Goal: Information Seeking & Learning: Learn about a topic

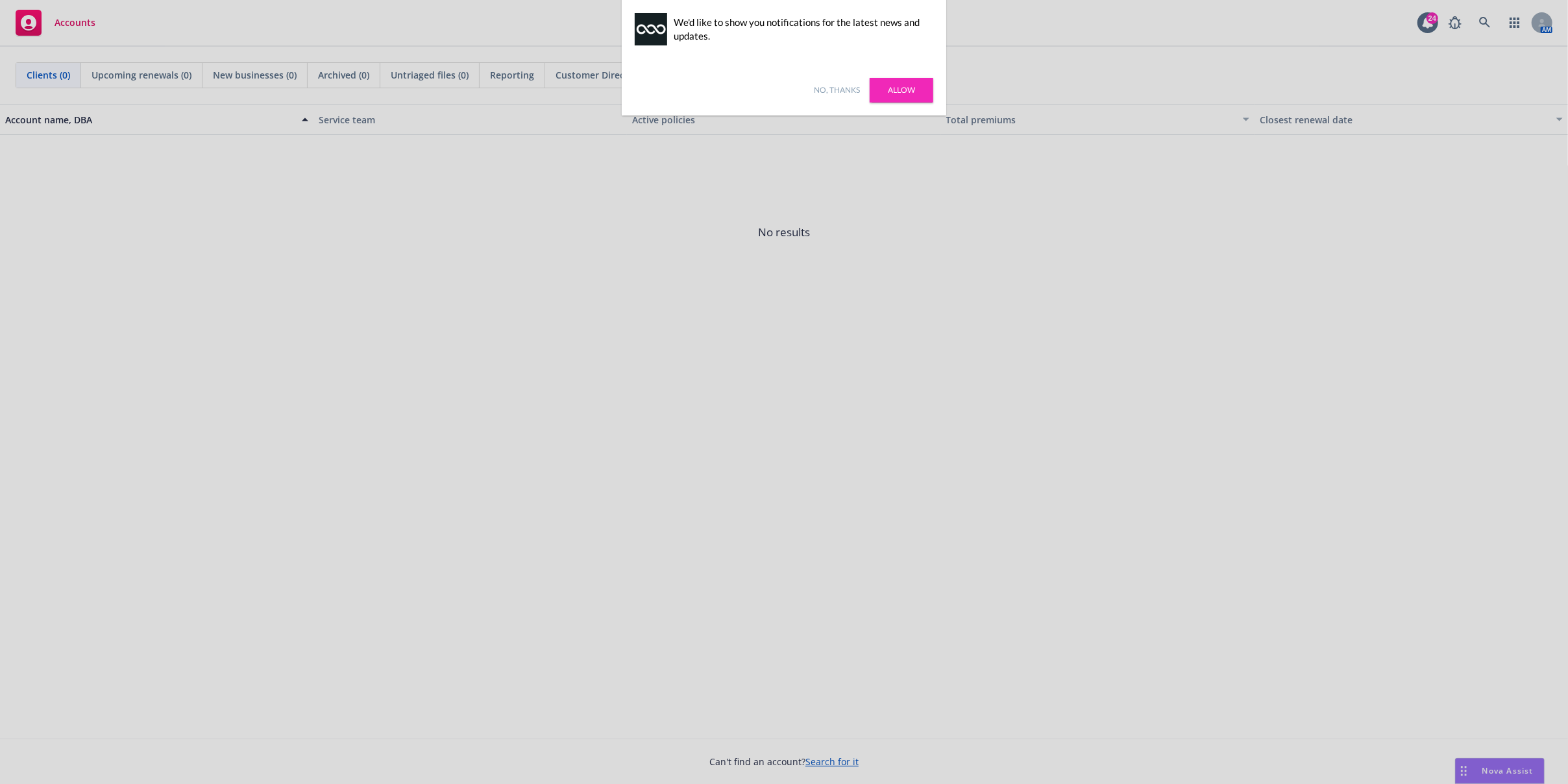
click at [42, 79] on div at bounding box center [784, 392] width 1568 height 784
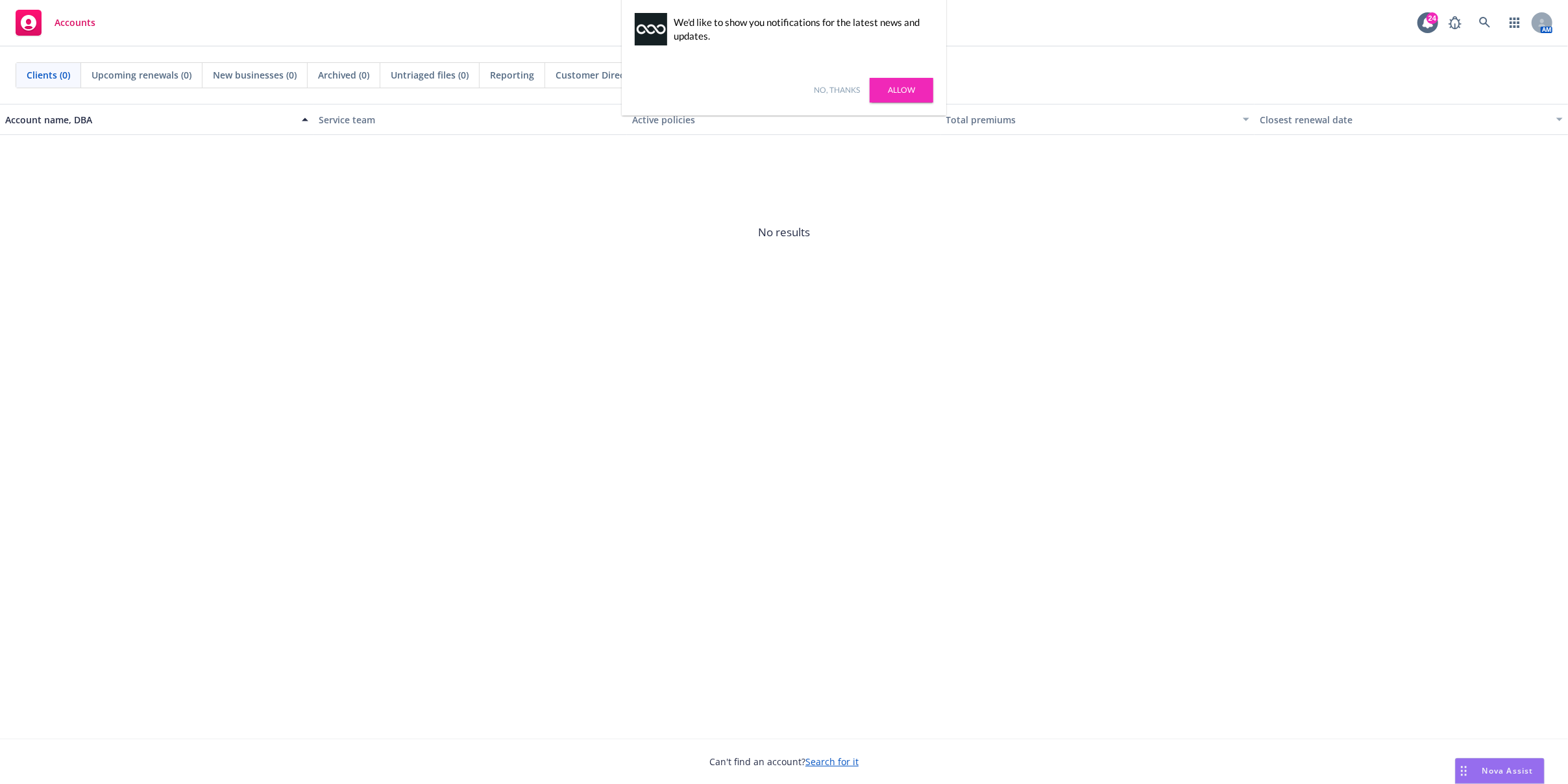
click at [903, 88] on link "Allow" at bounding box center [902, 90] width 64 height 24
click at [1516, 25] on icon "button" at bounding box center [1514, 22] width 10 height 10
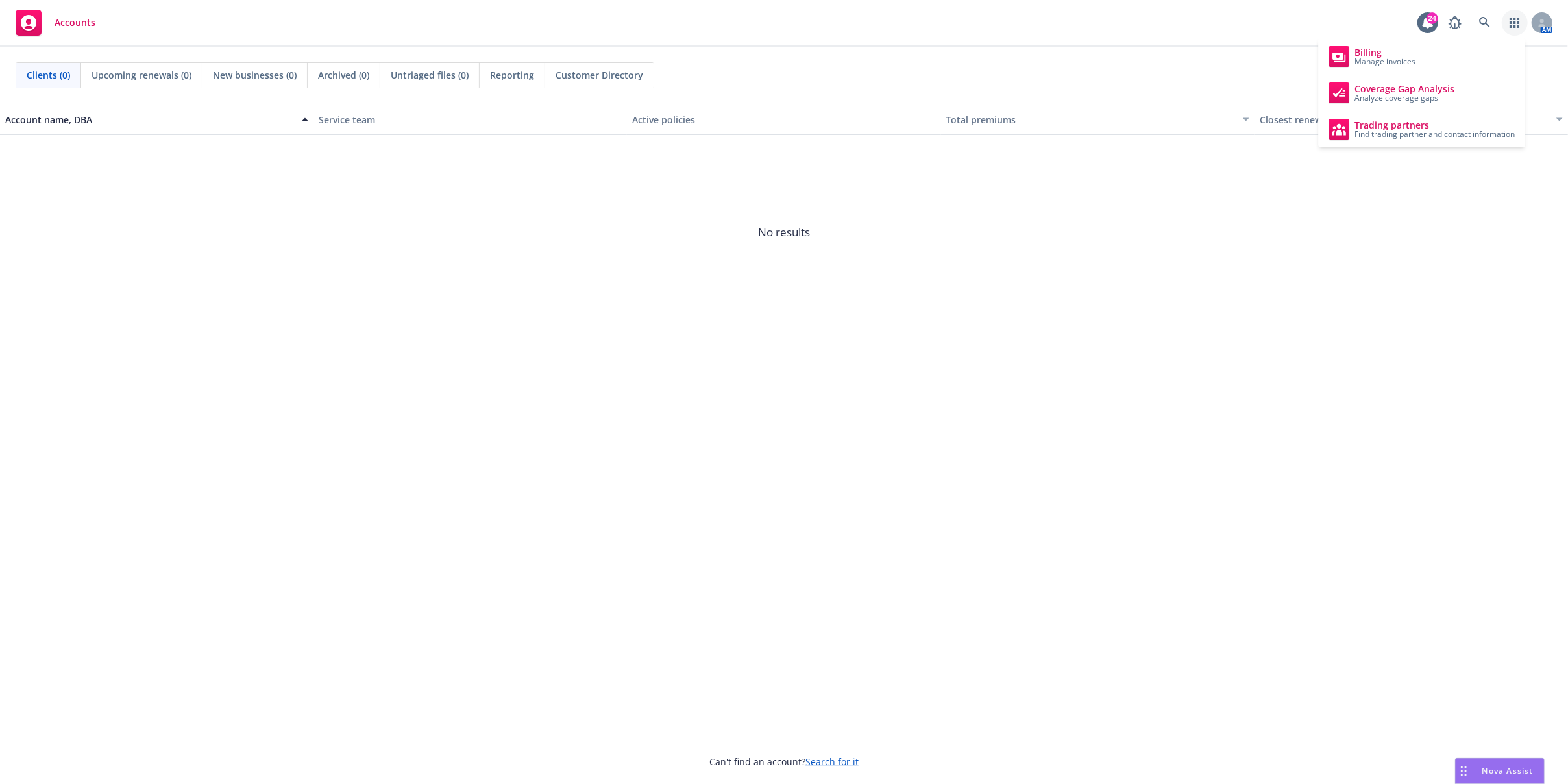
click at [1030, 225] on span "No results" at bounding box center [784, 232] width 1568 height 195
click at [11, 90] on div "Clients (0) Upcoming renewals (0) New businesses (0) Archived (0) Untriaged fil…" at bounding box center [784, 75] width 1568 height 57
click at [36, 77] on span "Clients (0)" at bounding box center [48, 75] width 44 height 14
click at [52, 33] on div "Accounts" at bounding box center [55, 23] width 80 height 26
click at [81, 17] on span "Accounts" at bounding box center [75, 22] width 41 height 10
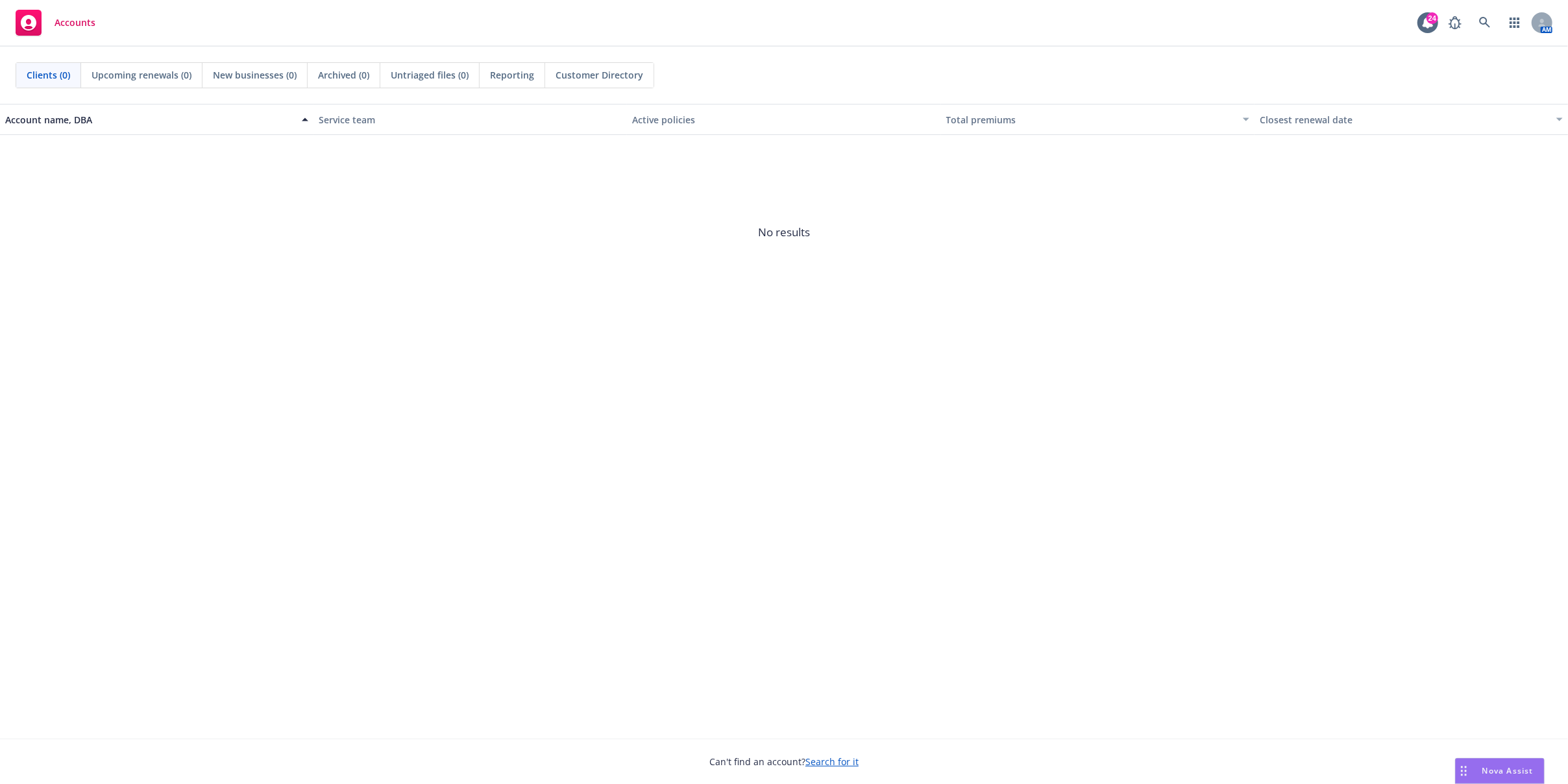
click at [59, 68] on span "Clients (0)" at bounding box center [48, 75] width 44 height 14
click at [80, 109] on button "Account name, DBA" at bounding box center [156, 119] width 313 height 31
click at [1481, 17] on icon at bounding box center [1485, 23] width 11 height 11
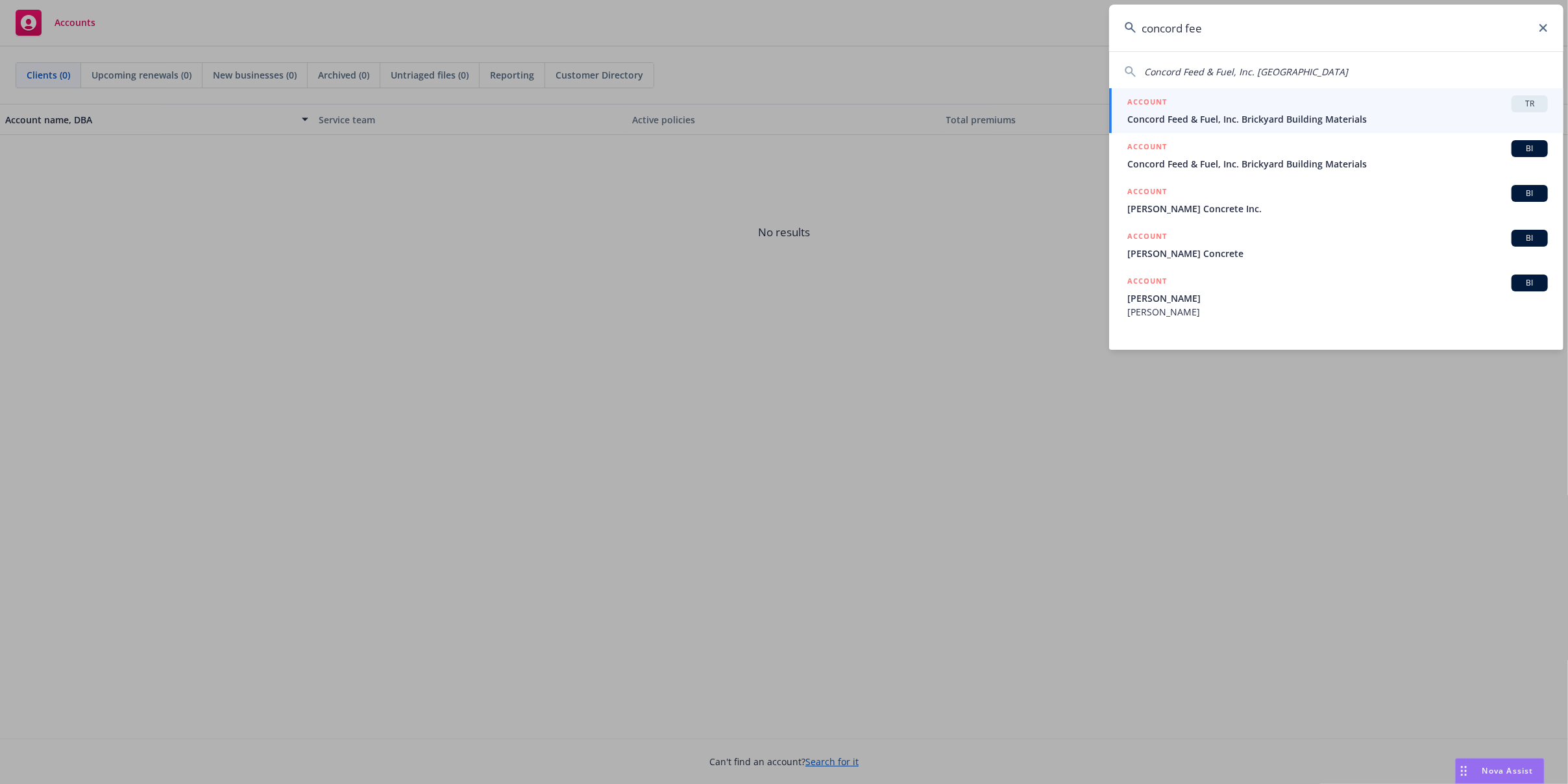
type input "concord fee"
click at [1330, 114] on span "Concord Feed & Fuel, Inc. Brickyard Building Materials" at bounding box center [1337, 119] width 421 height 14
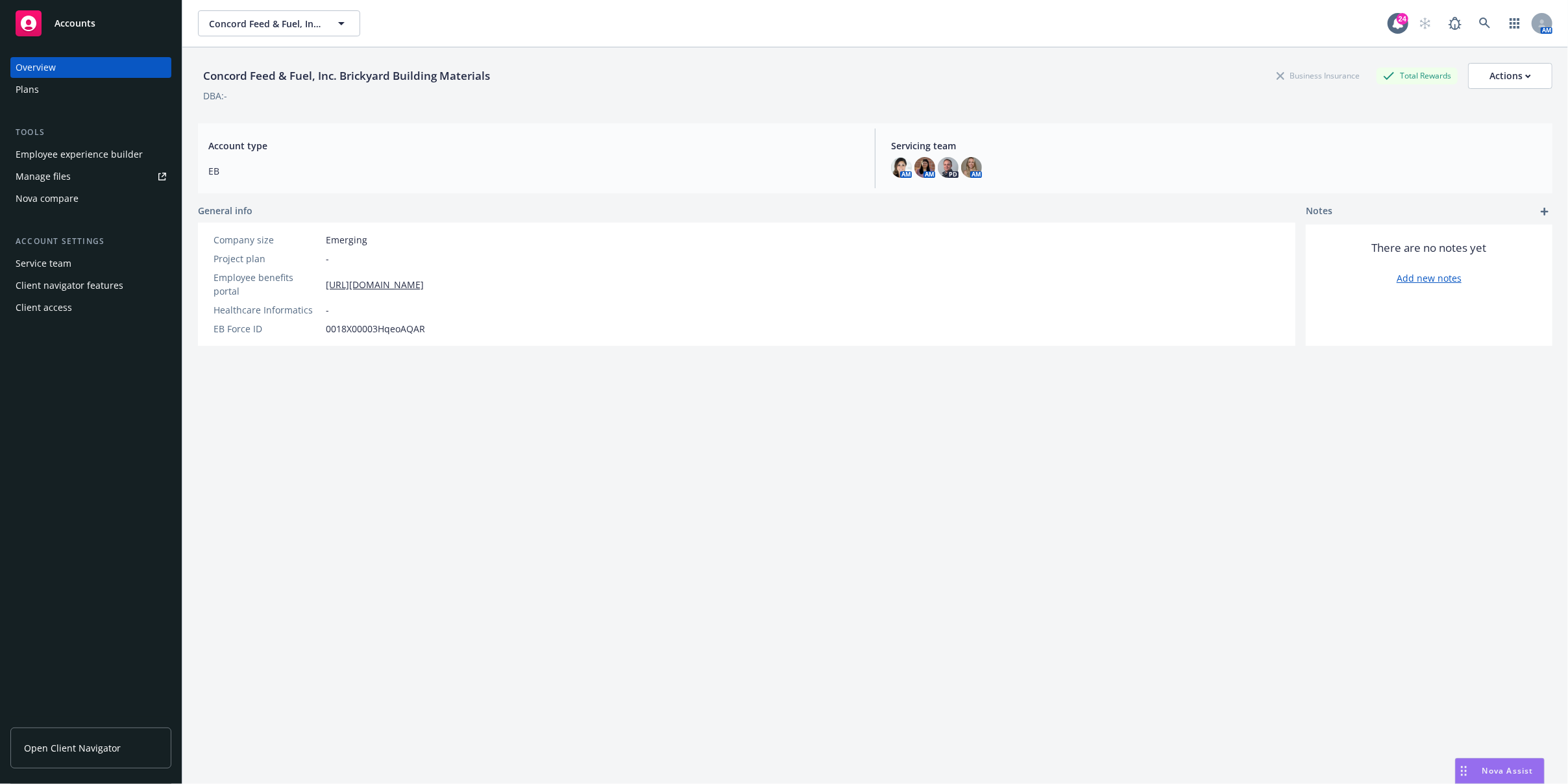
click at [90, 152] on div "Employee experience builder" at bounding box center [80, 154] width 128 height 21
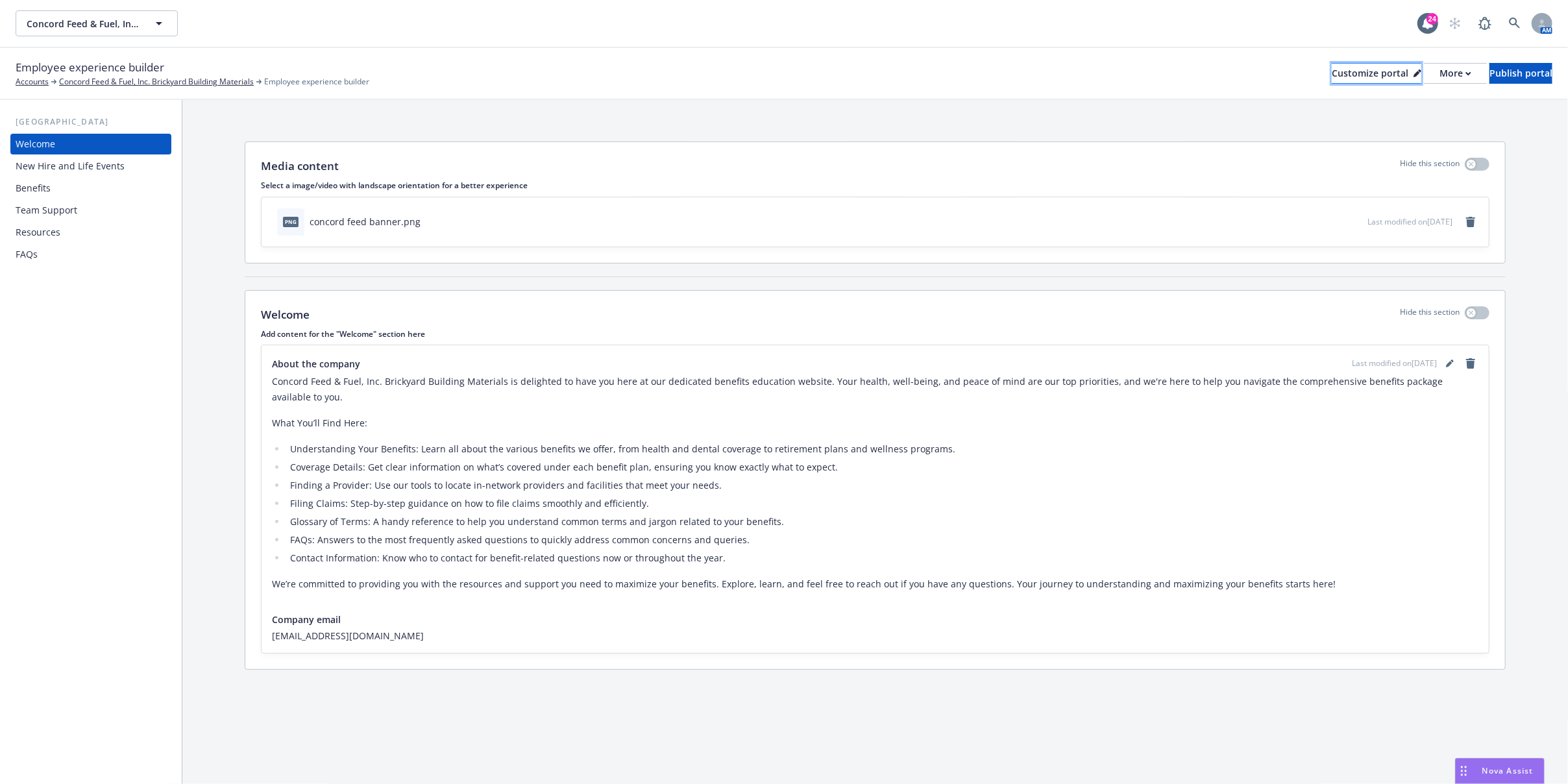
click at [1332, 69] on div "Customize portal" at bounding box center [1376, 73] width 90 height 19
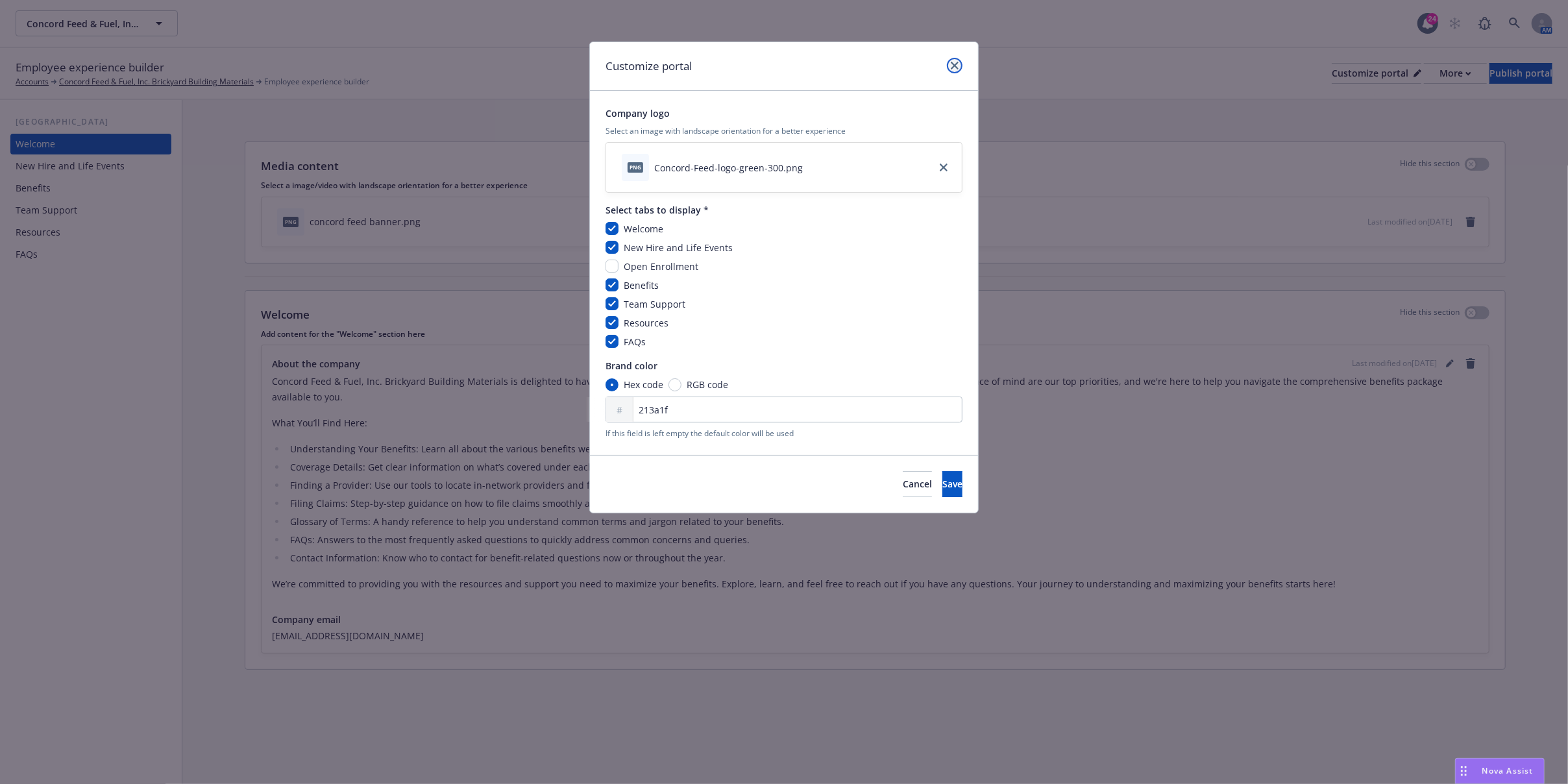
click at [947, 65] on link "close" at bounding box center [955, 66] width 16 height 16
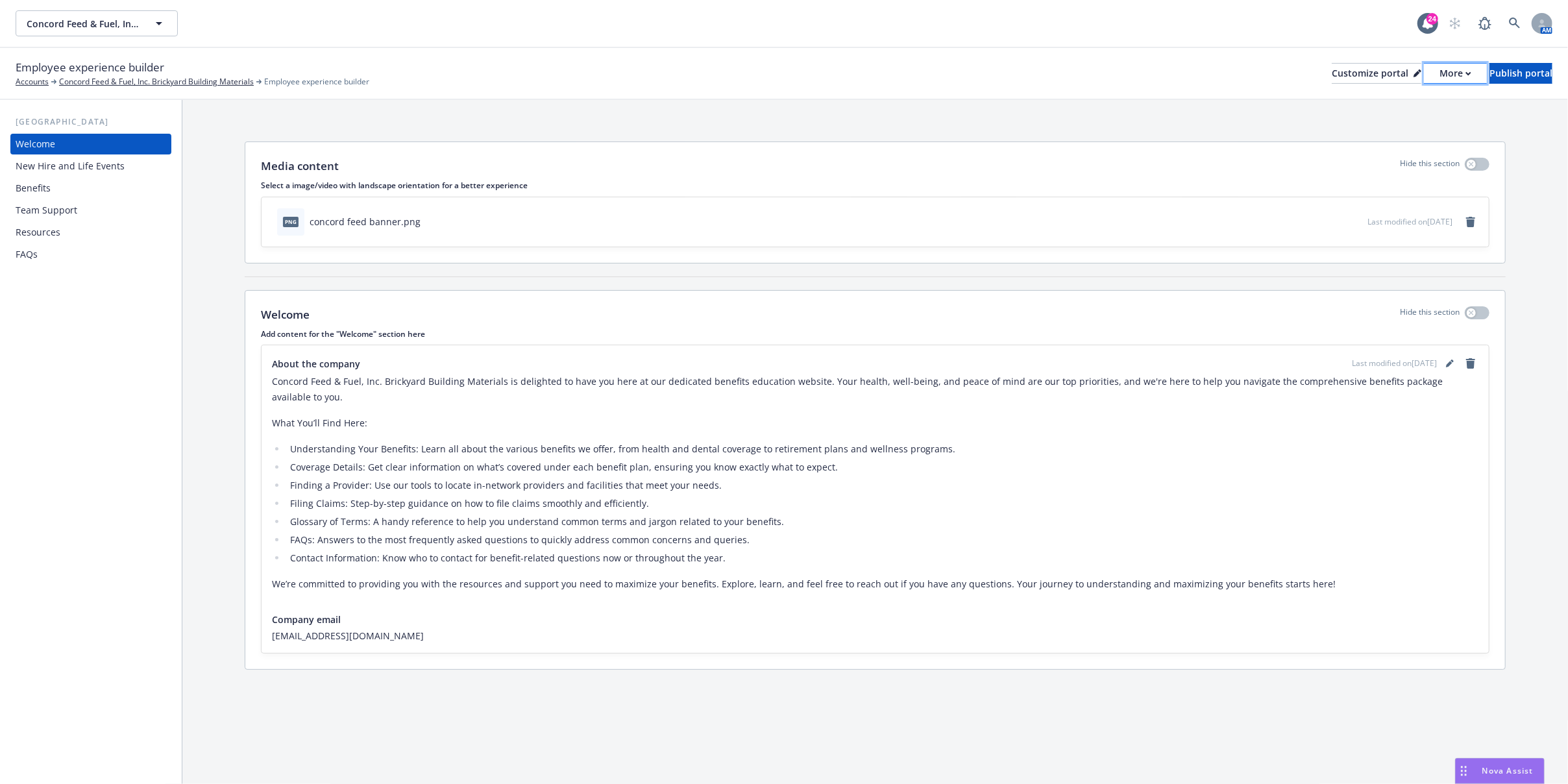
click at [1440, 70] on div "More" at bounding box center [1455, 73] width 32 height 19
click at [1375, 120] on link "Copy portal link" at bounding box center [1385, 128] width 118 height 26
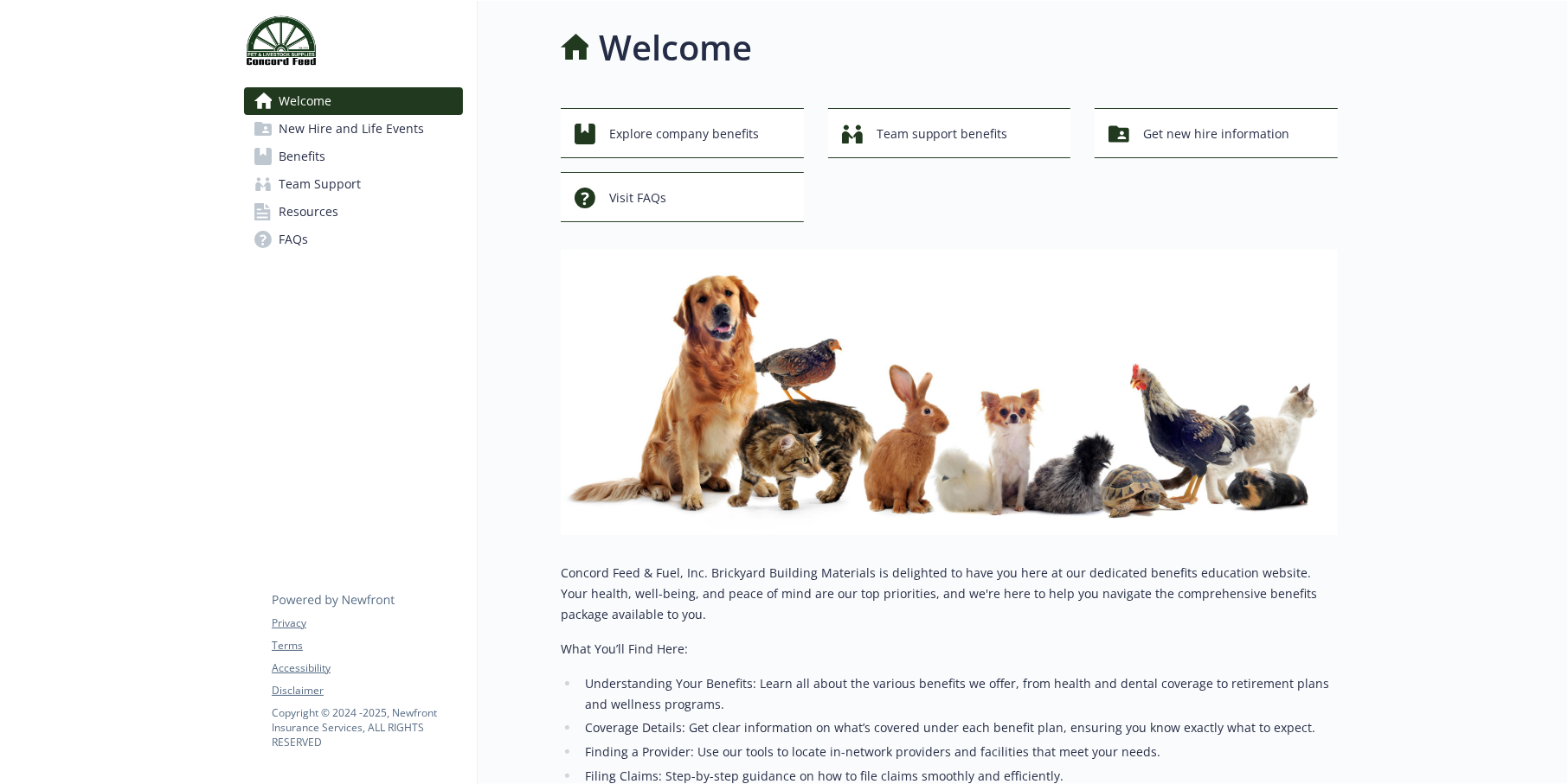
click at [288, 212] on span "Resources" at bounding box center [309, 211] width 59 height 28
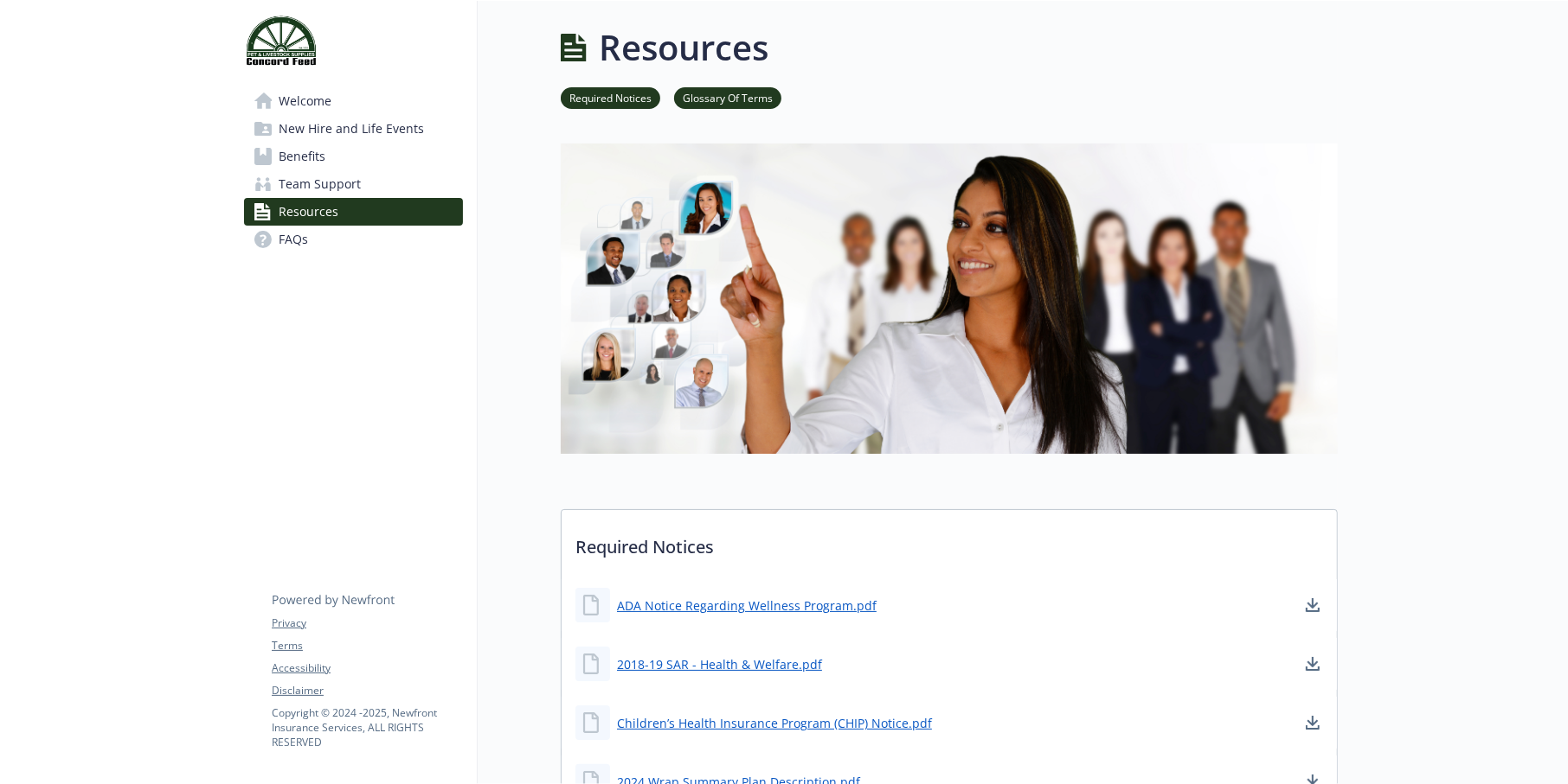
click at [316, 222] on span "Resources" at bounding box center [309, 211] width 59 height 28
click at [289, 158] on span "Benefits" at bounding box center [302, 156] width 47 height 28
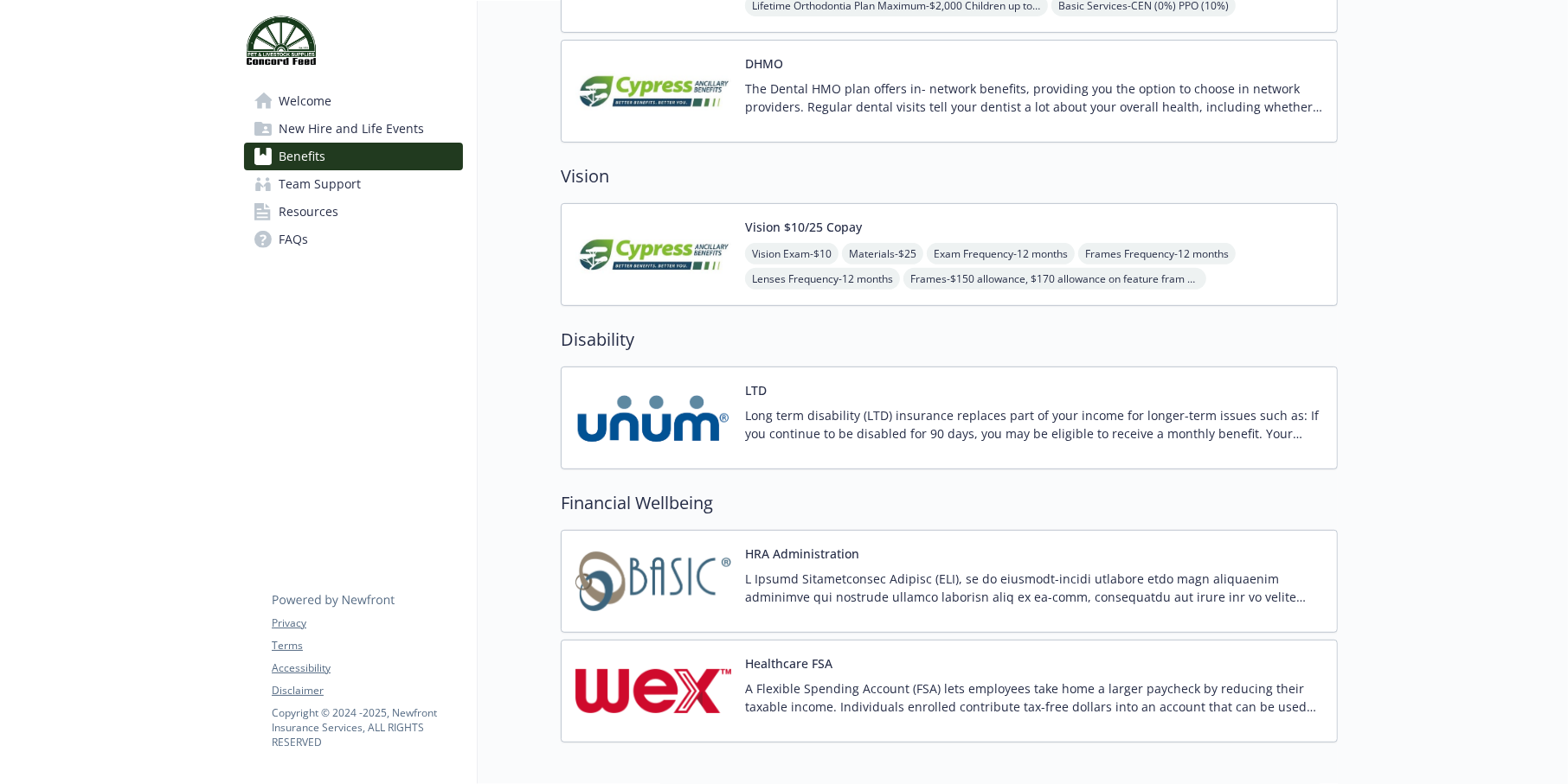
scroll to position [637, 0]
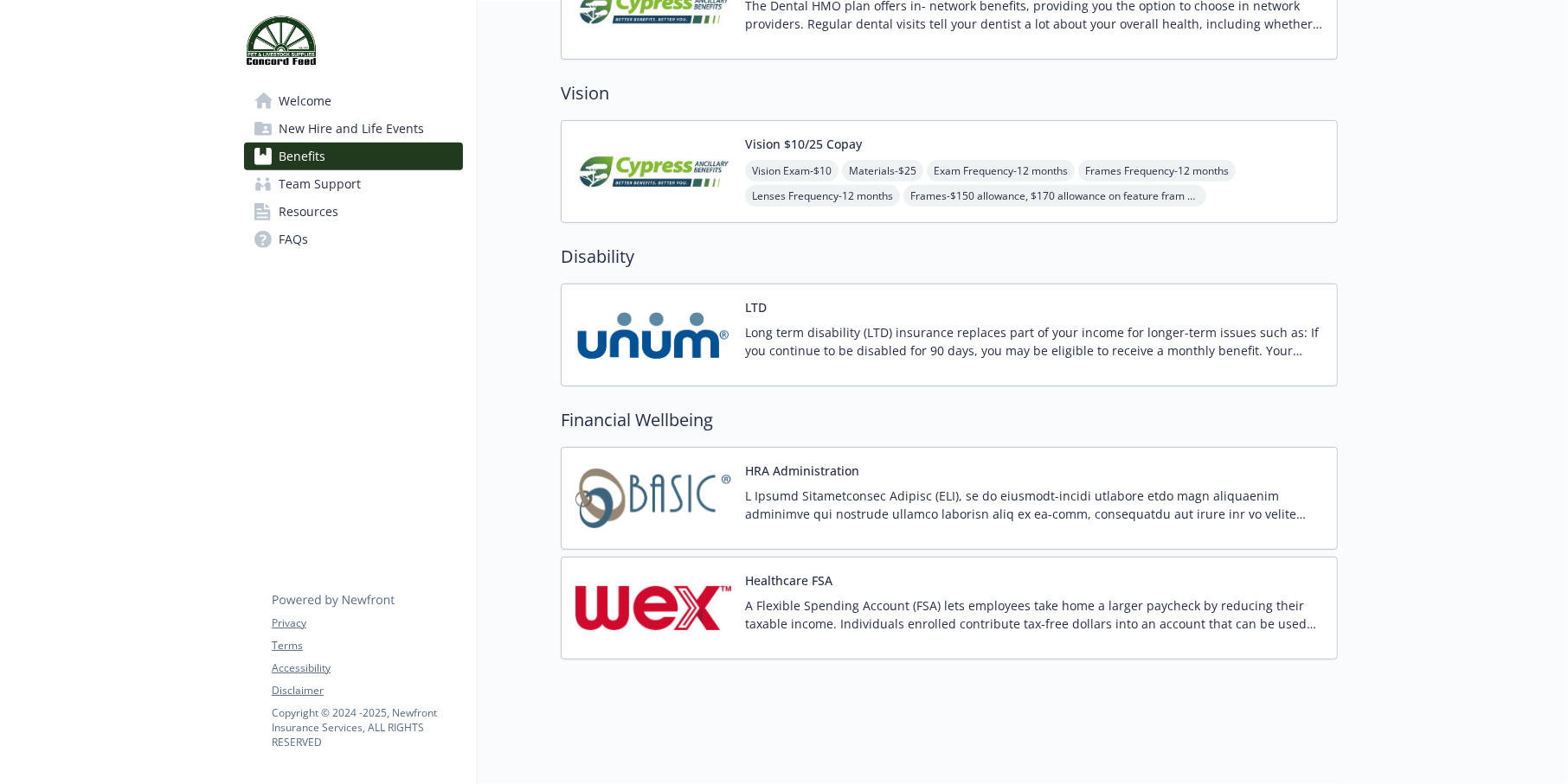
click at [662, 299] on img at bounding box center [653, 334] width 156 height 74
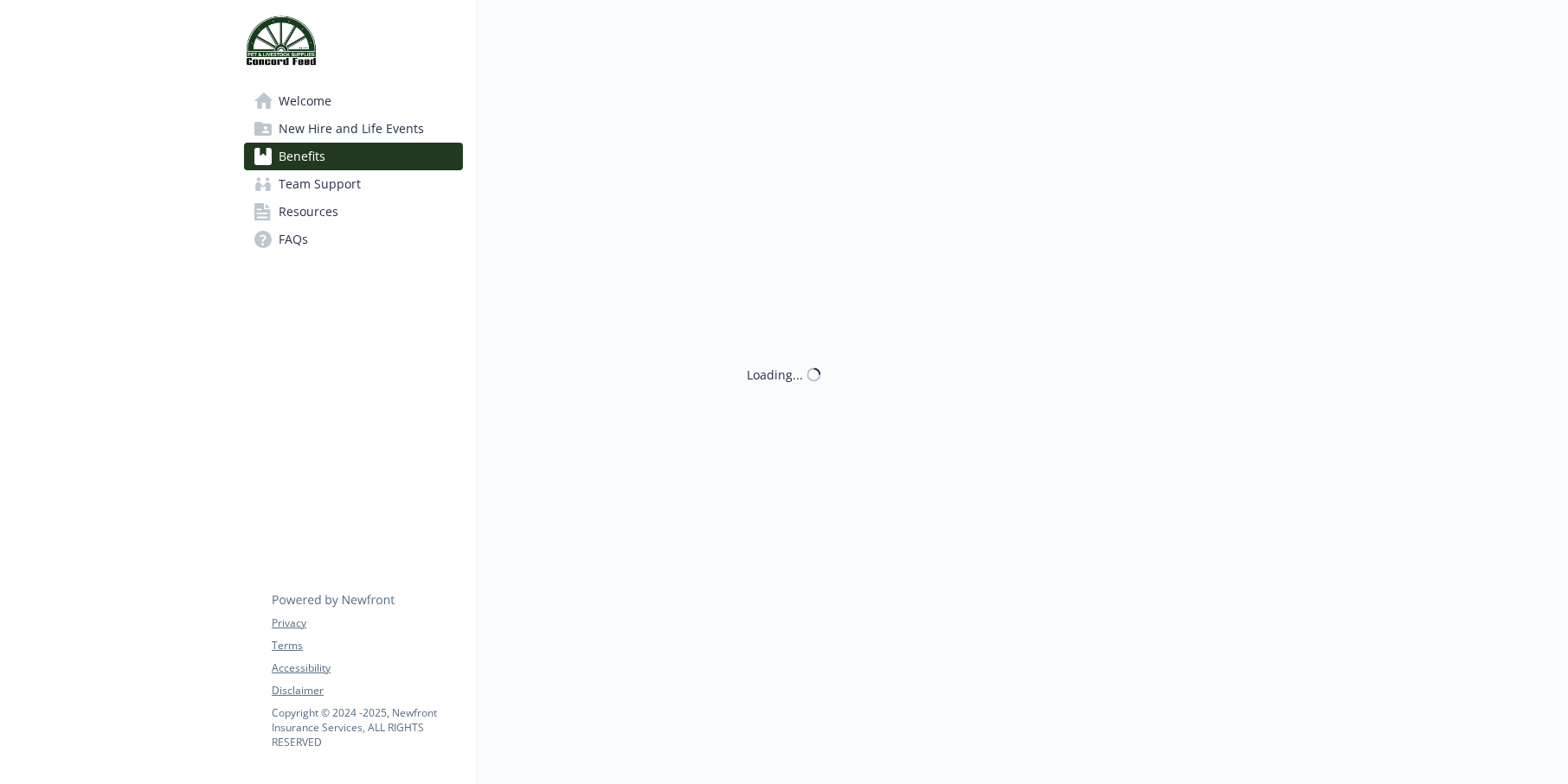
scroll to position [637, 0]
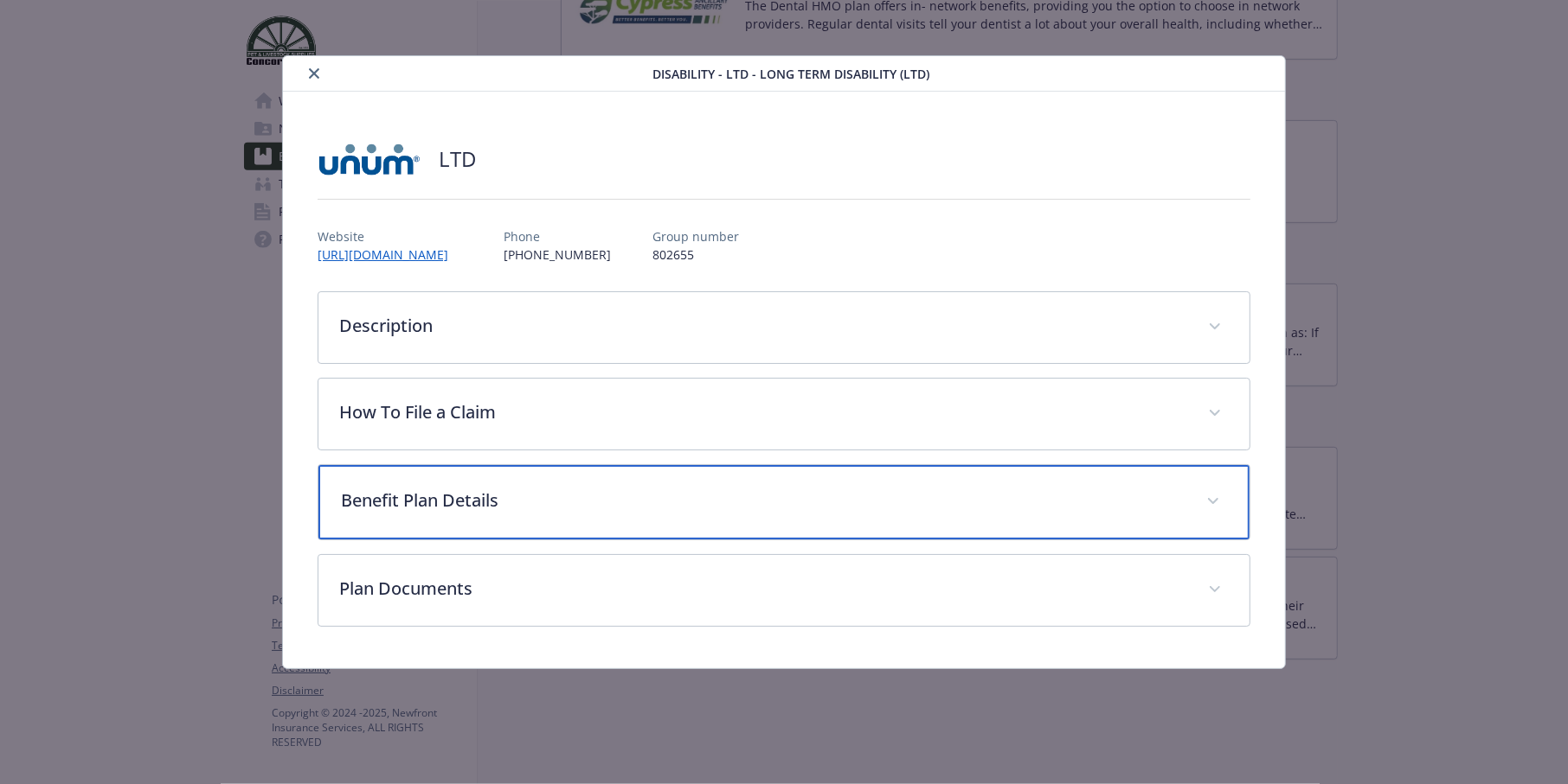
click at [443, 505] on p "Benefit Plan Details" at bounding box center [763, 500] width 845 height 26
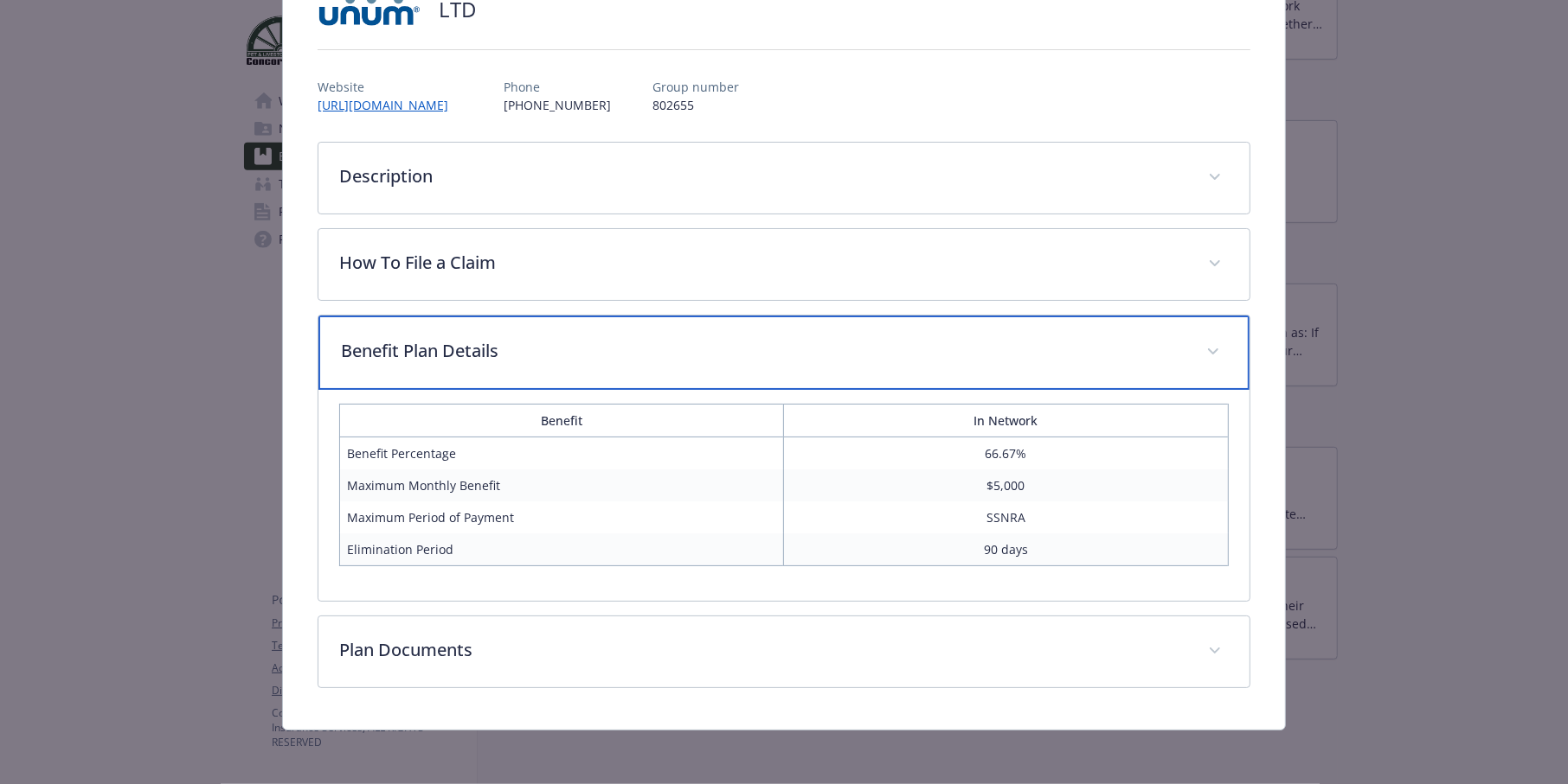
scroll to position [0, 0]
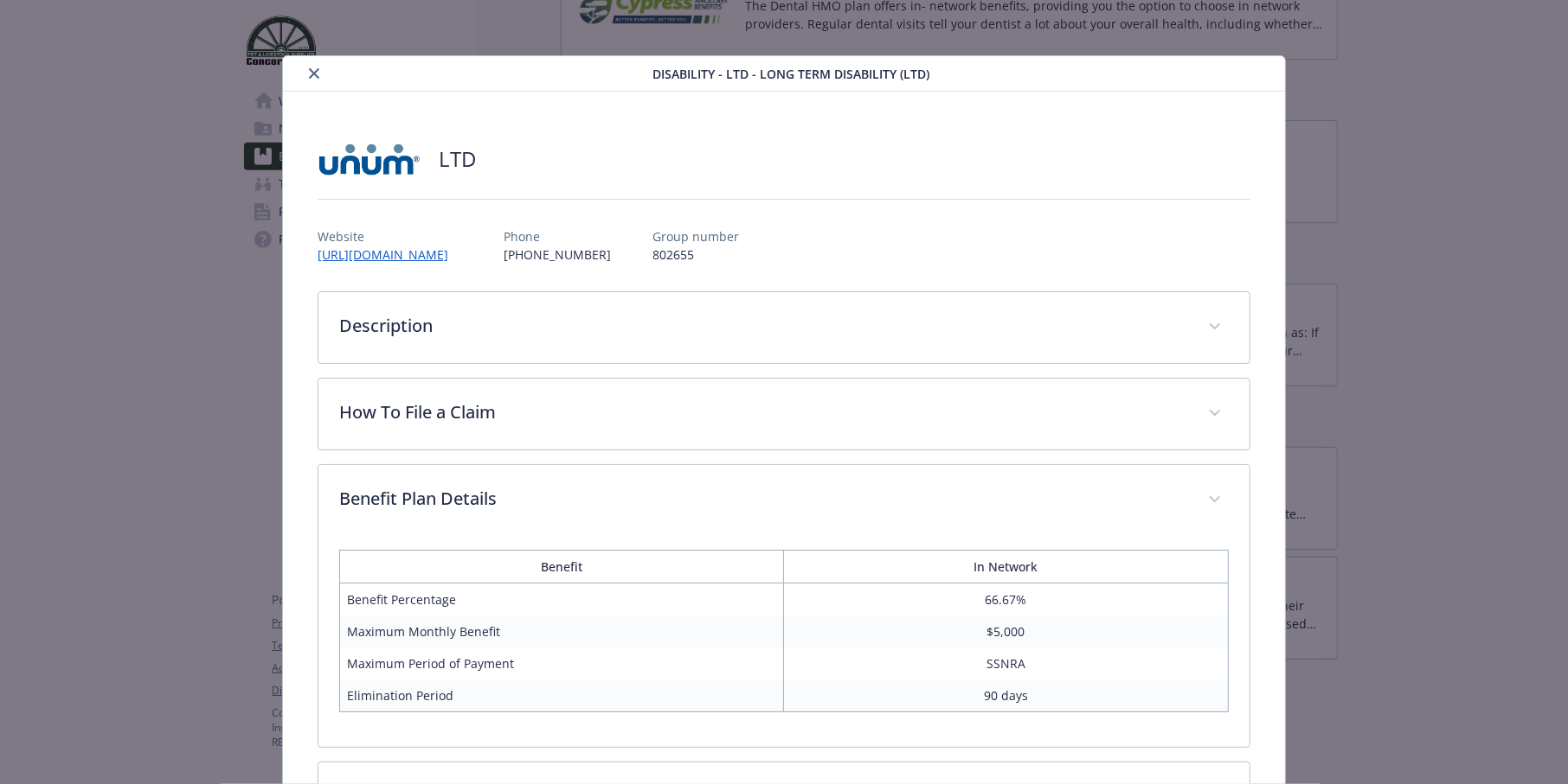
click at [304, 70] on button "close" at bounding box center [314, 74] width 21 height 21
